Goal: Register for event/course

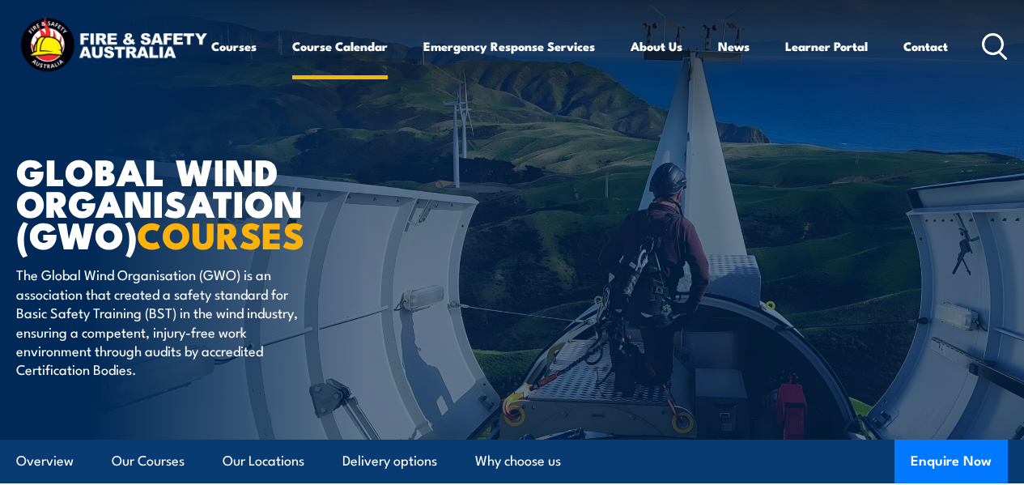
click at [292, 66] on link "Course Calendar" at bounding box center [340, 46] width 96 height 39
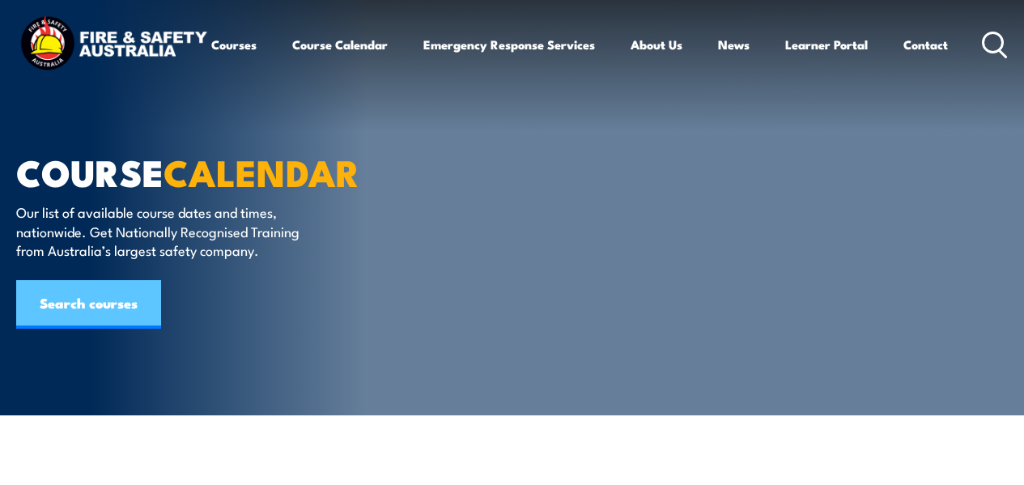
click at [91, 300] on link "Search courses" at bounding box center [88, 304] width 145 height 49
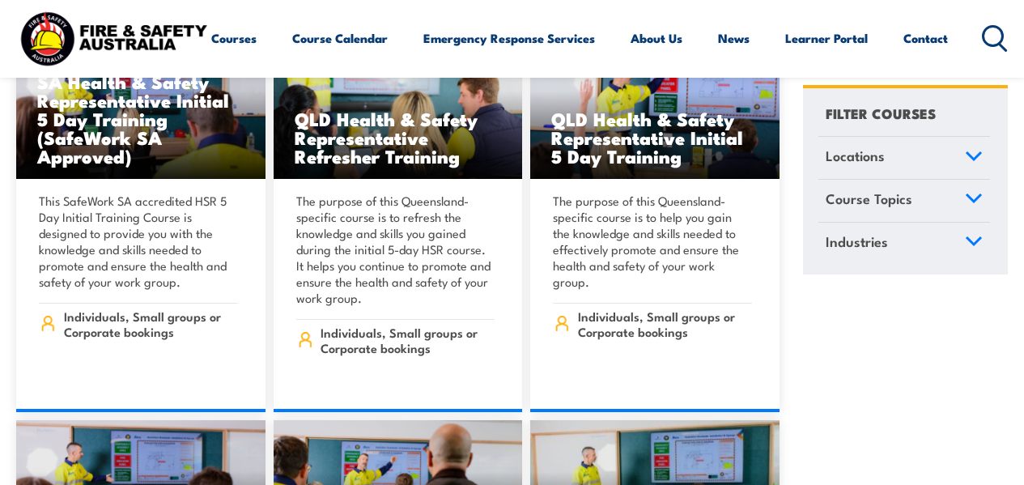
scroll to position [7285, 0]
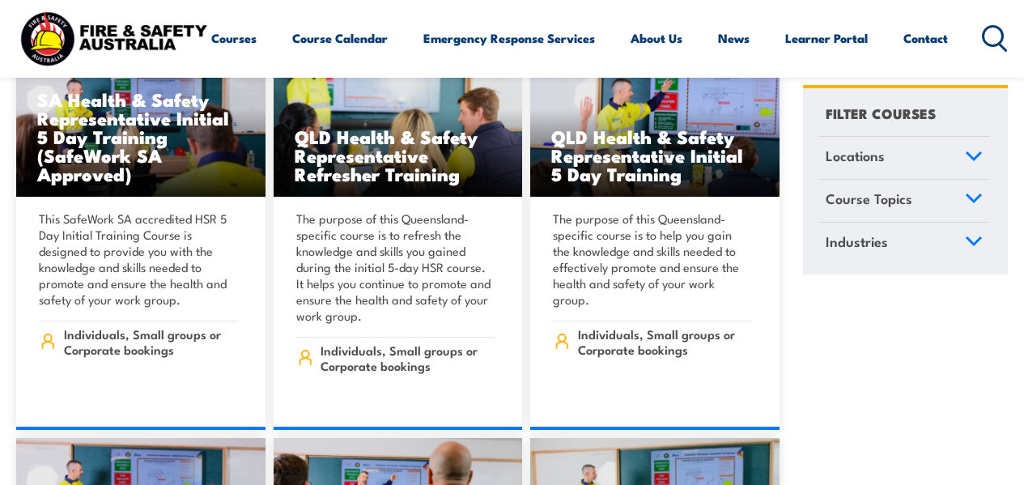
click at [932, 147] on link "Locations" at bounding box center [904, 158] width 172 height 42
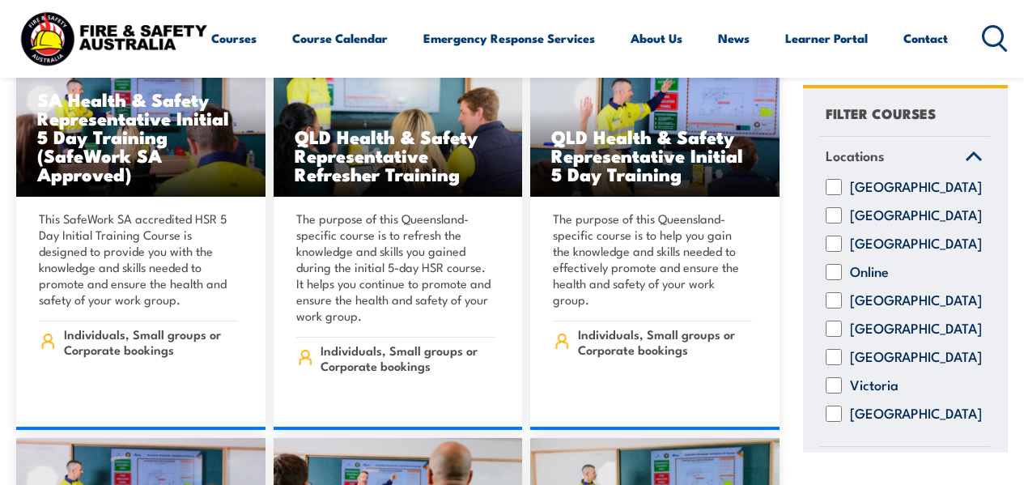
click at [830, 393] on input "Victoria" at bounding box center [834, 385] width 16 height 16
checkbox input "true"
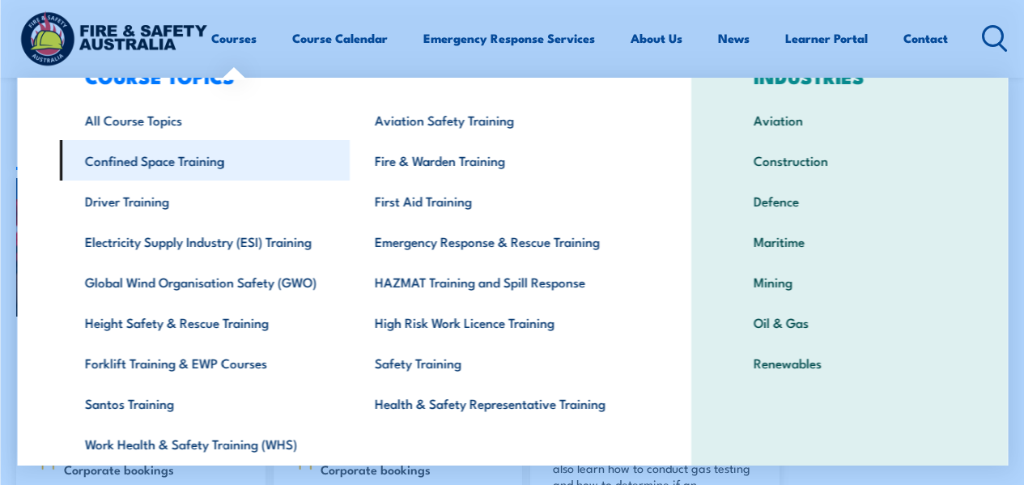
scroll to position [81, 0]
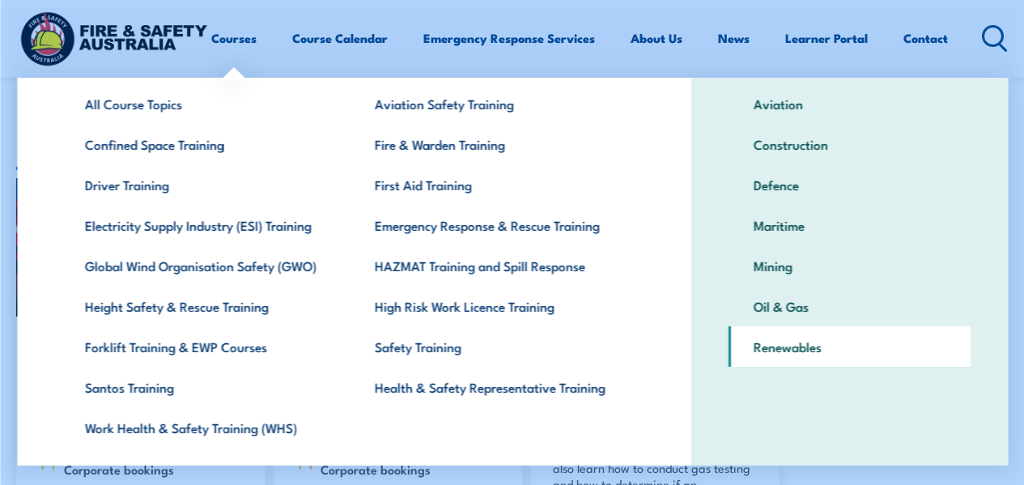
click at [777, 351] on link "Renewables" at bounding box center [849, 346] width 242 height 40
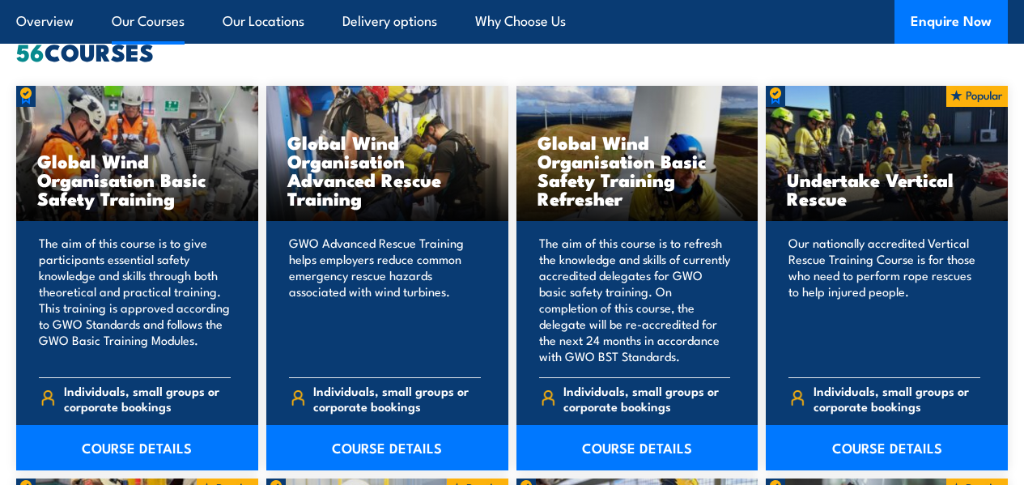
scroll to position [1295, 0]
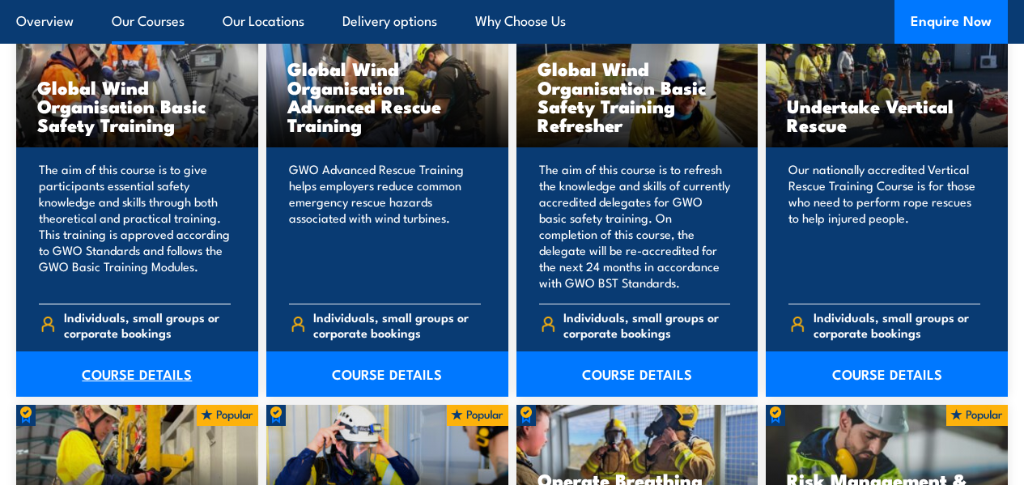
click at [156, 397] on link "COURSE DETAILS" at bounding box center [137, 373] width 242 height 45
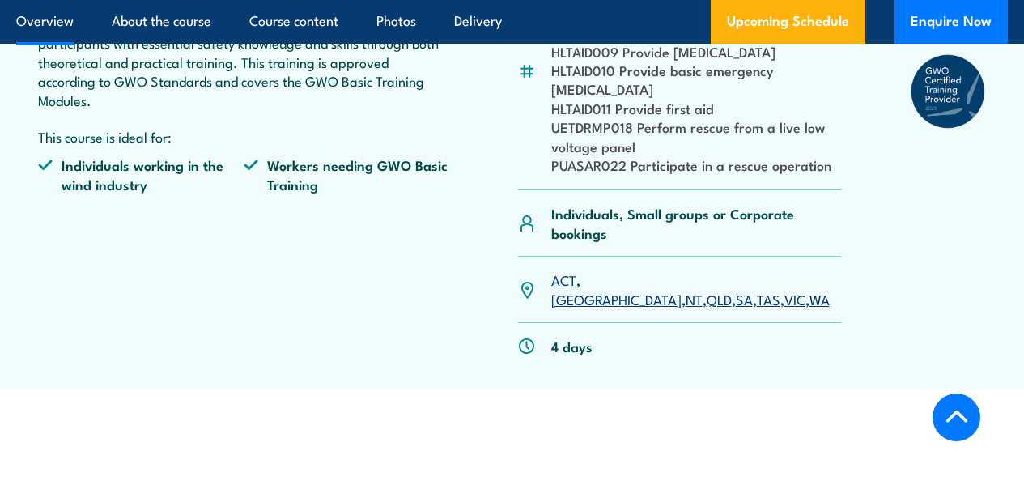
scroll to position [648, 0]
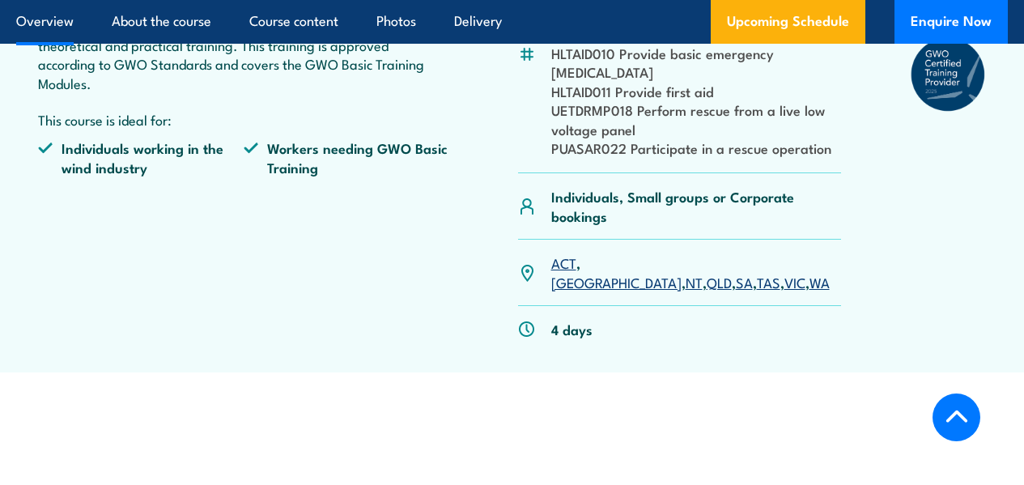
click at [784, 291] on link "VIC" at bounding box center [794, 281] width 21 height 19
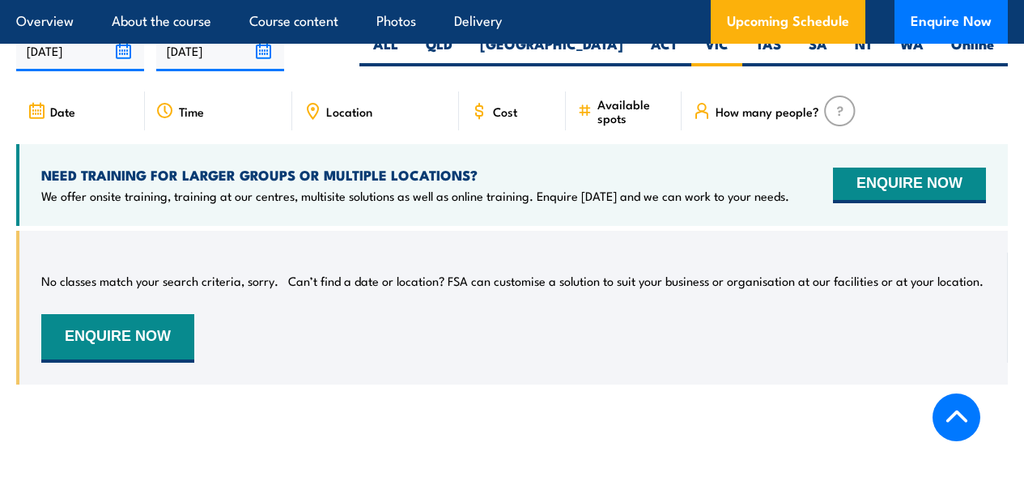
scroll to position [2635, 0]
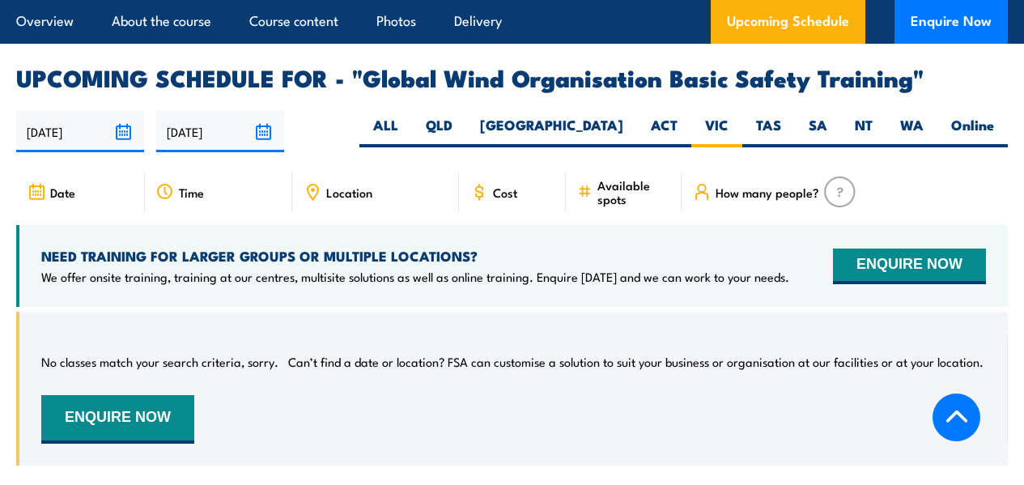
click at [372, 199] on span "Location" at bounding box center [349, 192] width 46 height 14
click at [83, 142] on input "21/09/2025" at bounding box center [80, 131] width 128 height 41
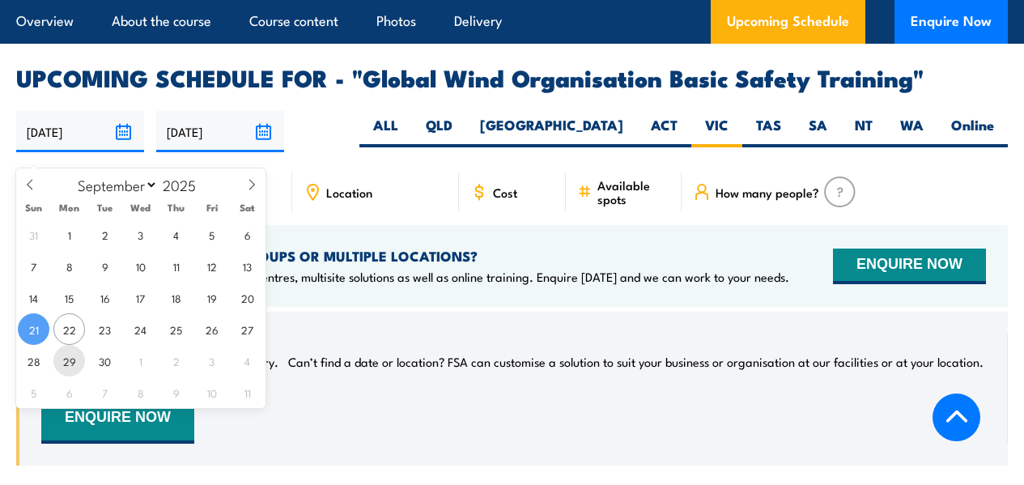
click at [70, 361] on span "29" at bounding box center [69, 361] width 32 height 32
type input "[DATE]"
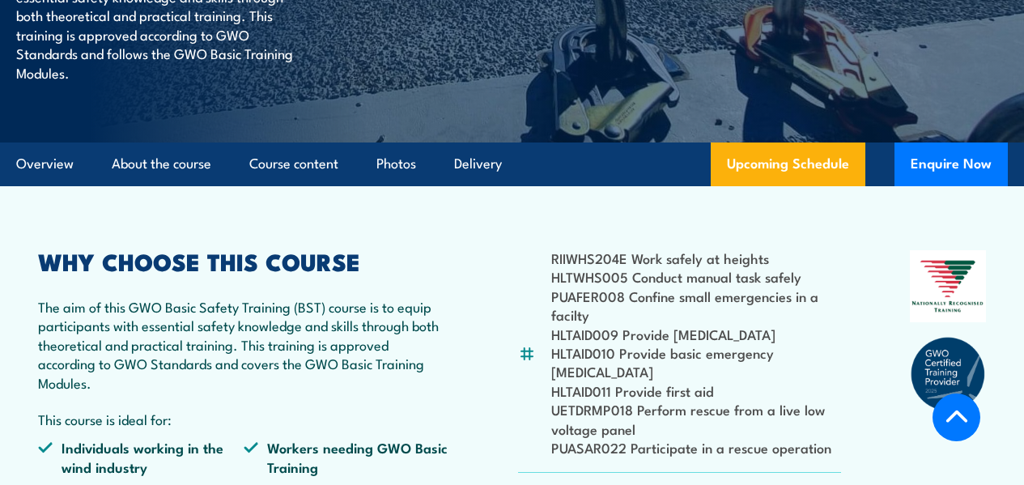
scroll to position [126, 0]
